Goal: Transaction & Acquisition: Purchase product/service

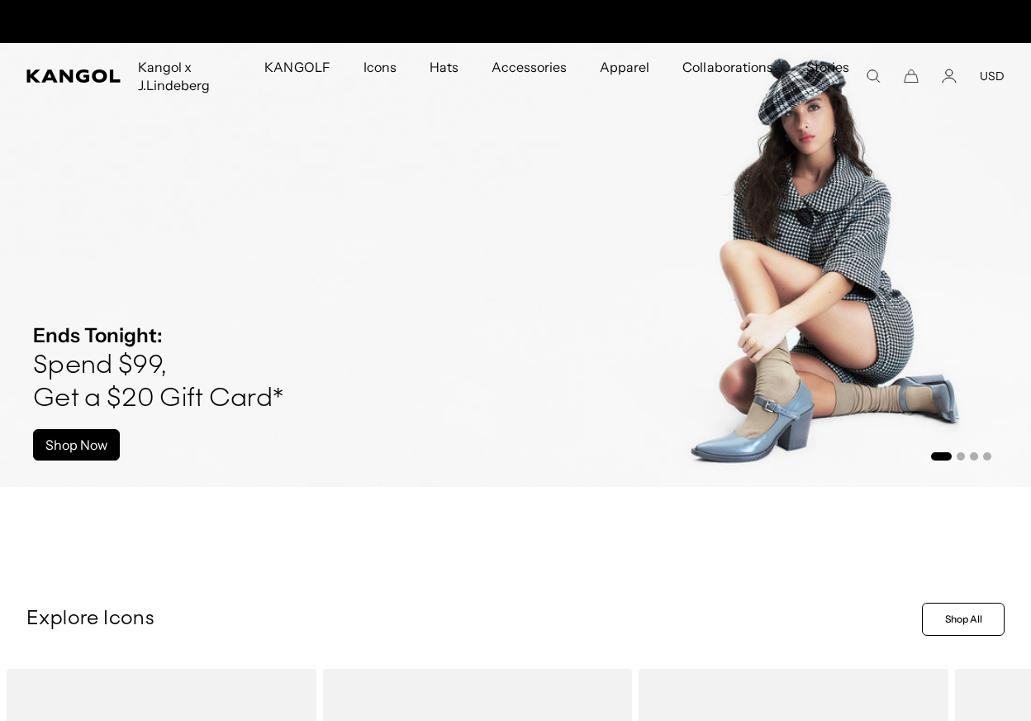
scroll to position [0, 340]
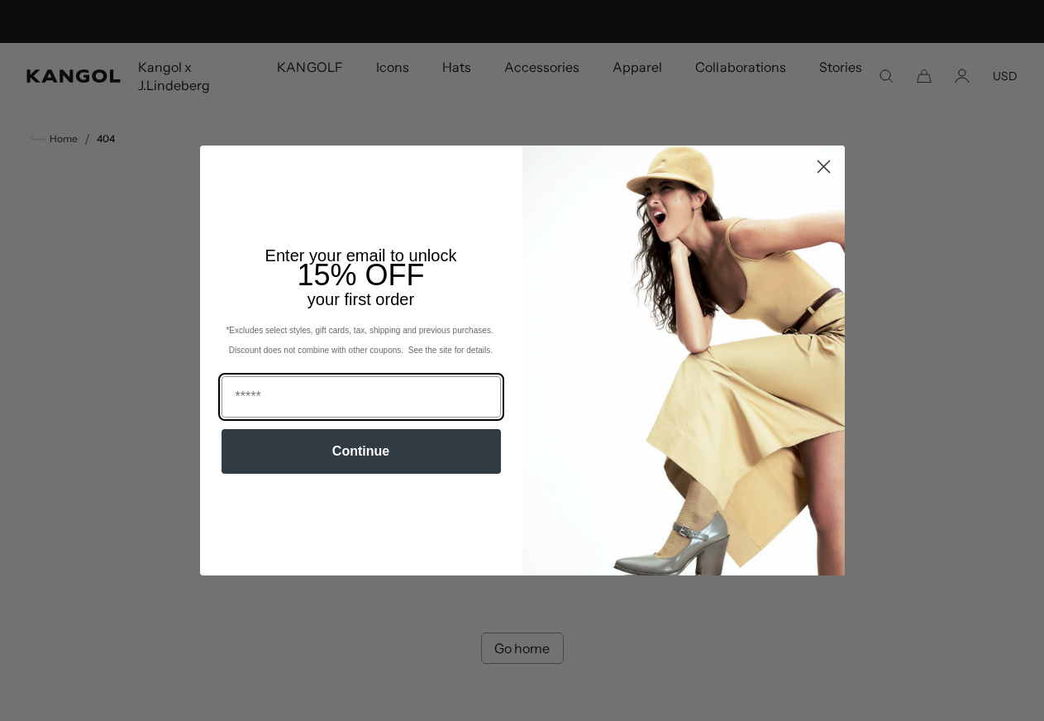
scroll to position [0, 340]
